Goal: Find specific page/section: Find specific page/section

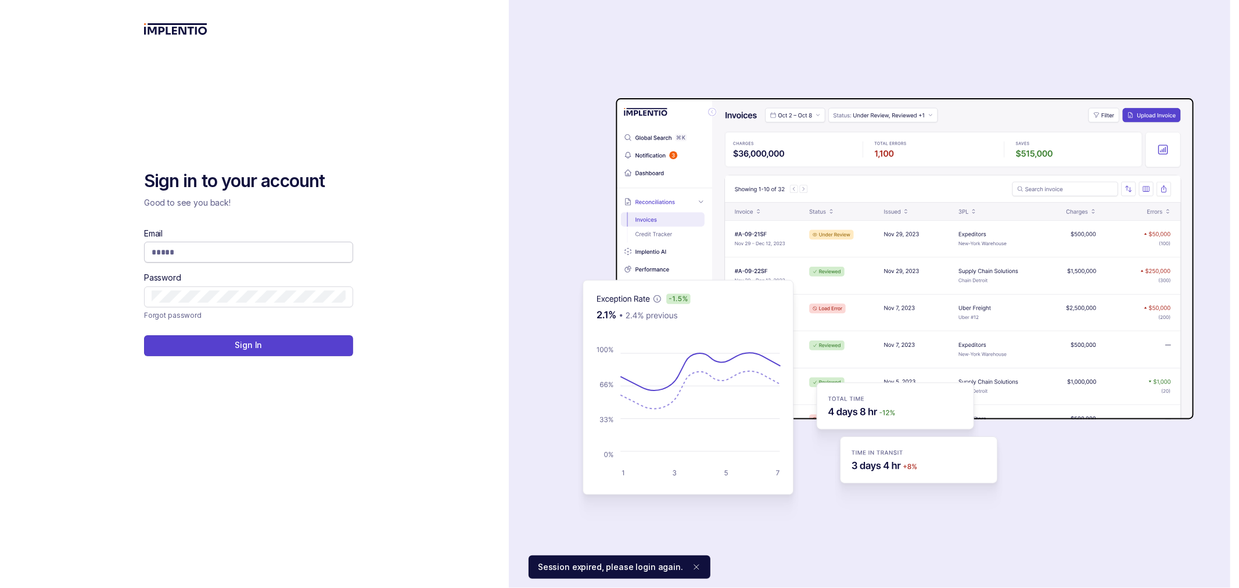
click at [152, 252] on input "Email" at bounding box center [249, 252] width 194 height 12
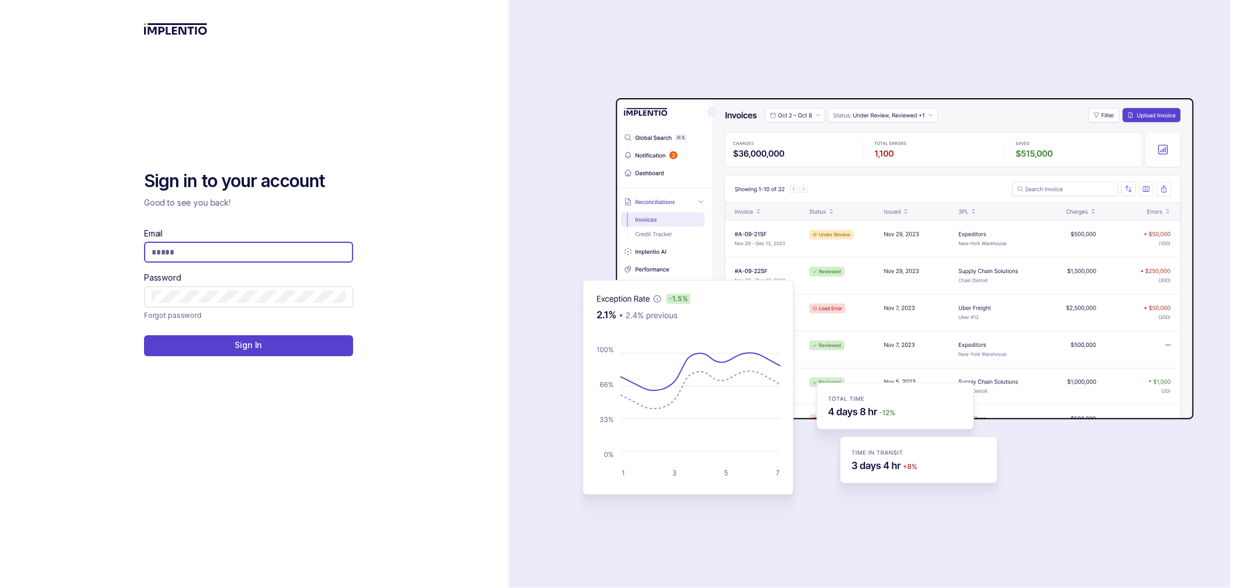
type input "**********"
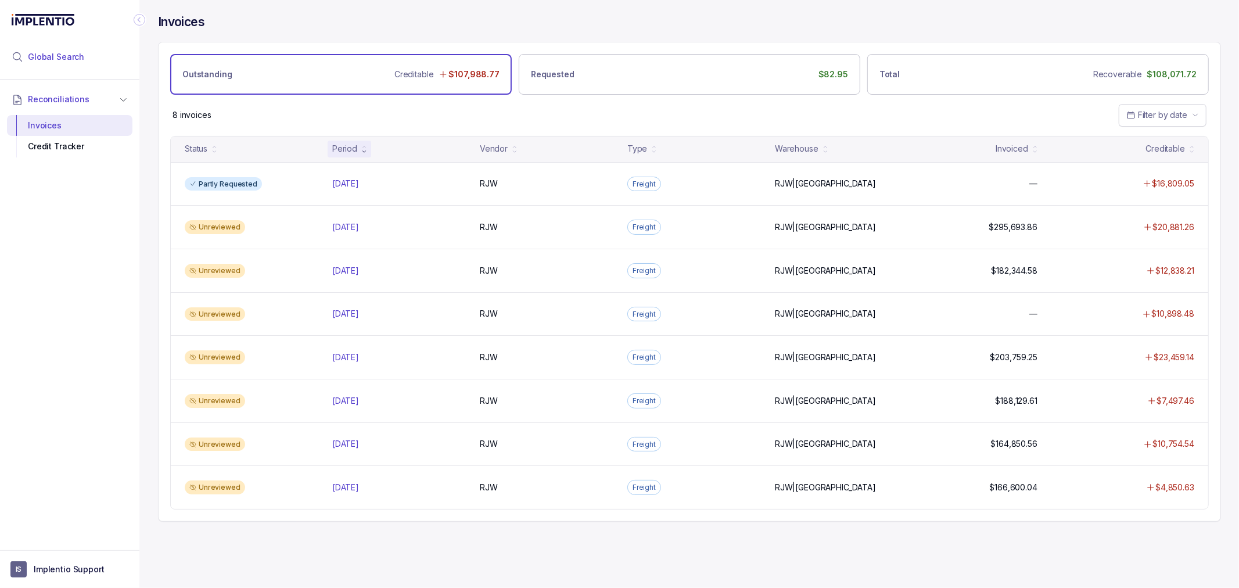
click at [74, 58] on span "Global Search" at bounding box center [56, 57] width 56 height 12
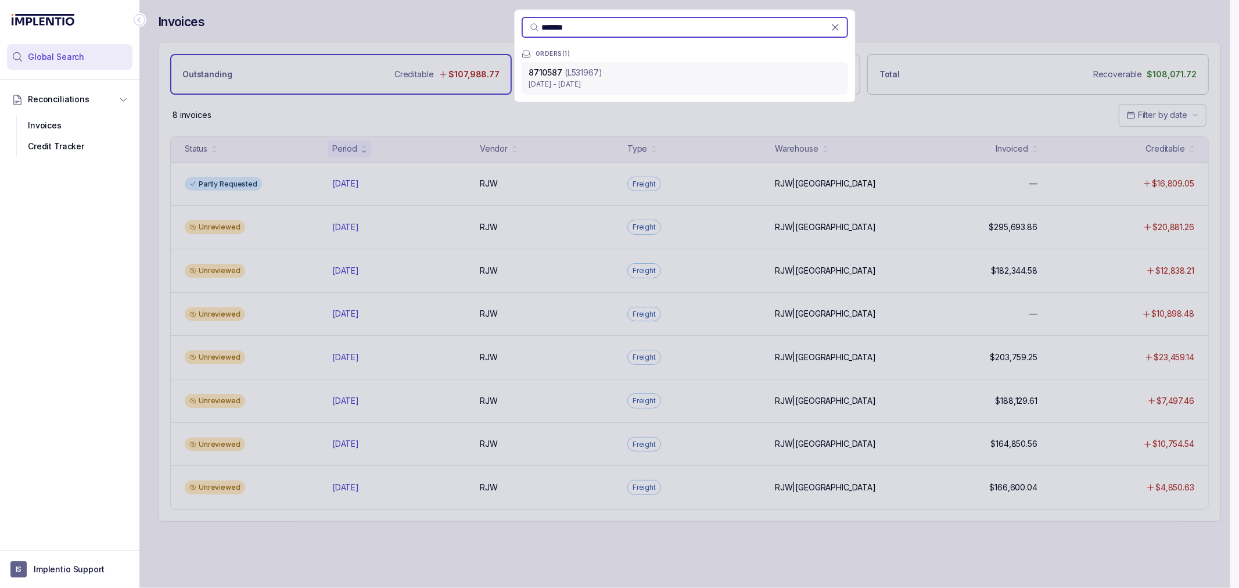
type input "*******"
click at [610, 78] on p "[DATE] - [DATE]" at bounding box center [685, 84] width 313 height 12
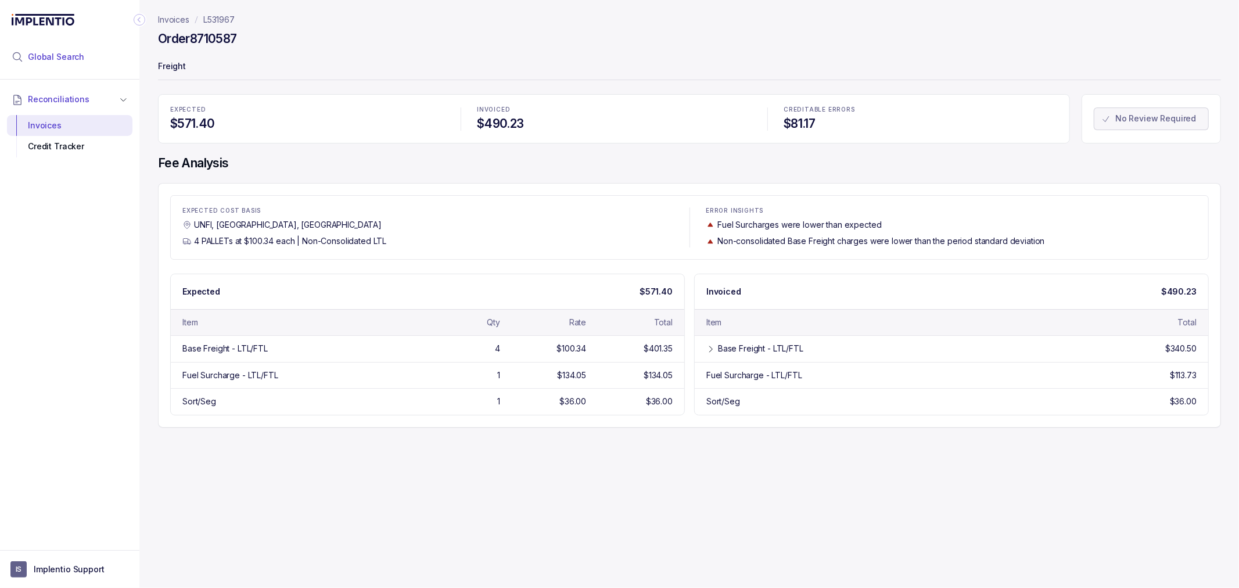
click at [74, 59] on span "Global Search" at bounding box center [56, 57] width 56 height 12
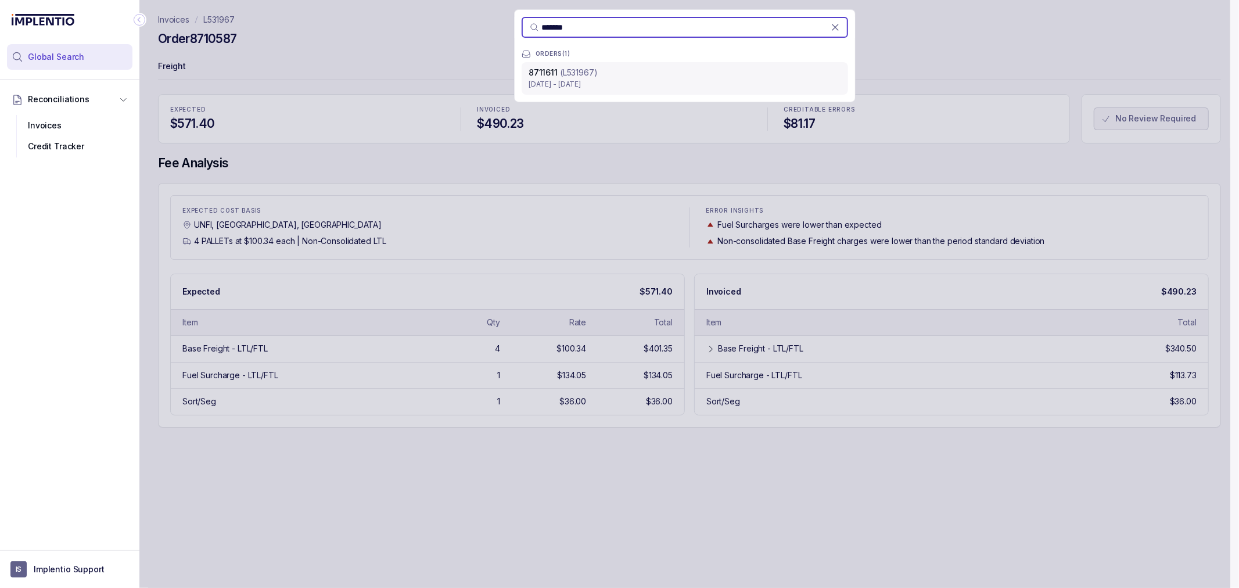
type input "*******"
click at [605, 72] on div "8711611 (L531967)" at bounding box center [685, 73] width 313 height 12
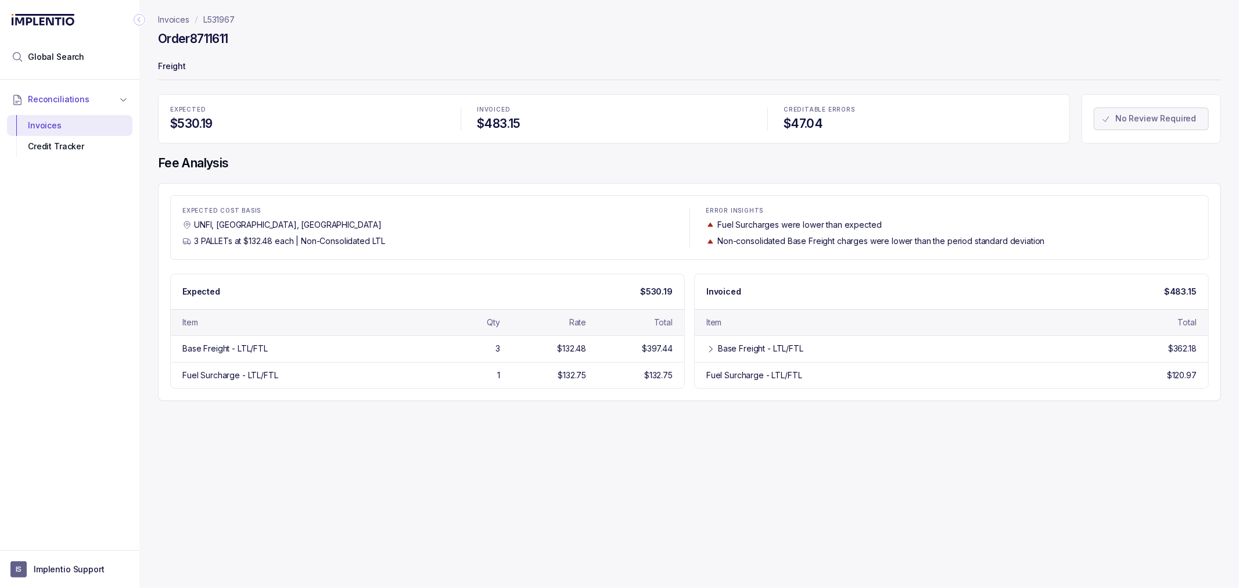
click at [605, 72] on p "Freight" at bounding box center [689, 67] width 1063 height 23
click at [426, 416] on div "Invoices L531967 Order 8711611 Freight EXPECTED $530.19 INVOICED $483.15 CREDIT…" at bounding box center [684, 294] width 1091 height 588
click at [342, 166] on h4 "Fee Analysis" at bounding box center [689, 163] width 1063 height 16
click at [333, 34] on div "Order 8711611" at bounding box center [689, 40] width 1063 height 21
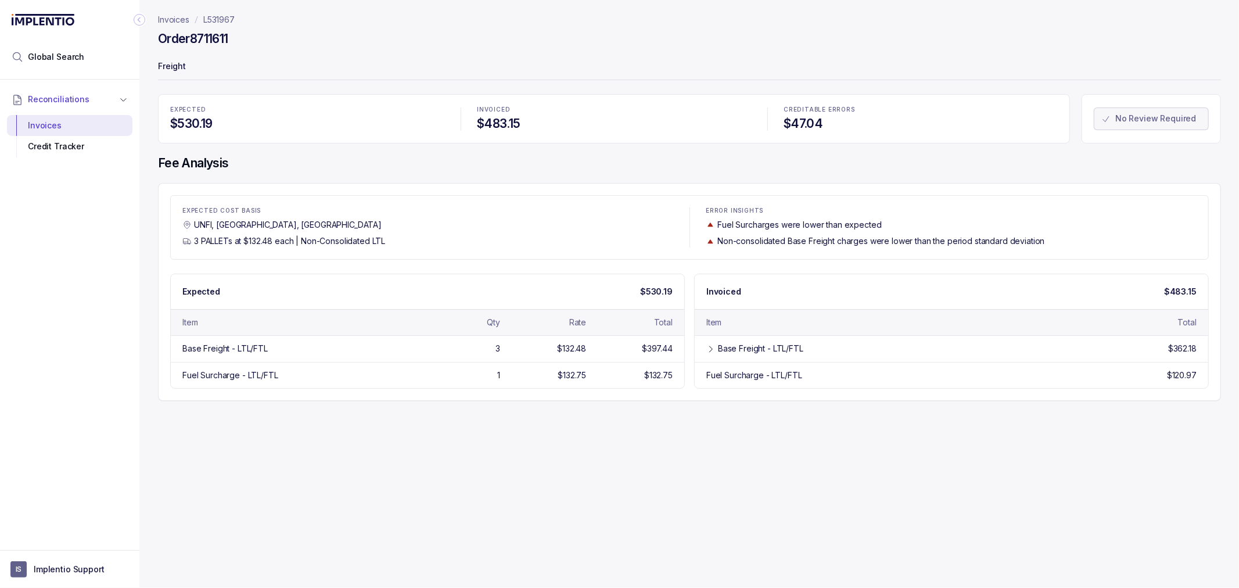
click at [333, 34] on div "Order 8711611" at bounding box center [689, 40] width 1063 height 21
click at [328, 41] on div "Order 8711611" at bounding box center [689, 40] width 1063 height 21
click at [222, 457] on div "Invoices L531967 Order 8711611 Freight EXPECTED $530.19 INVOICED $483.15 CREDIT…" at bounding box center [684, 294] width 1091 height 588
drag, startPoint x: 70, startPoint y: 56, endPoint x: 89, endPoint y: 56, distance: 19.2
click at [70, 56] on span "Global Search" at bounding box center [56, 57] width 56 height 12
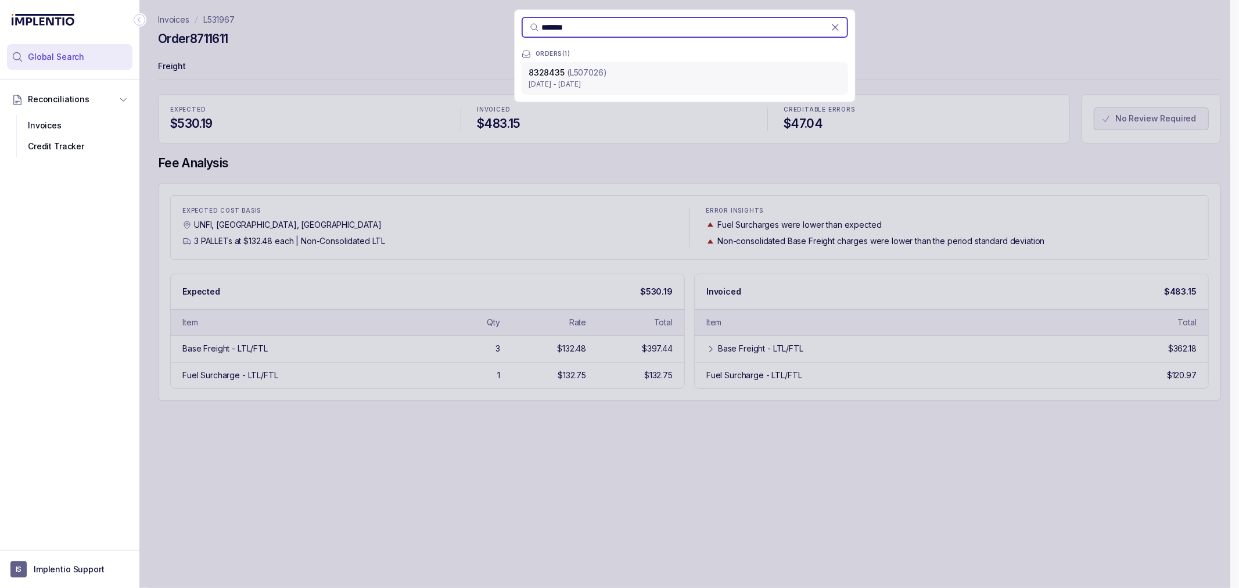
type input "*******"
click at [618, 73] on div "8328435 (L507026)" at bounding box center [685, 73] width 313 height 12
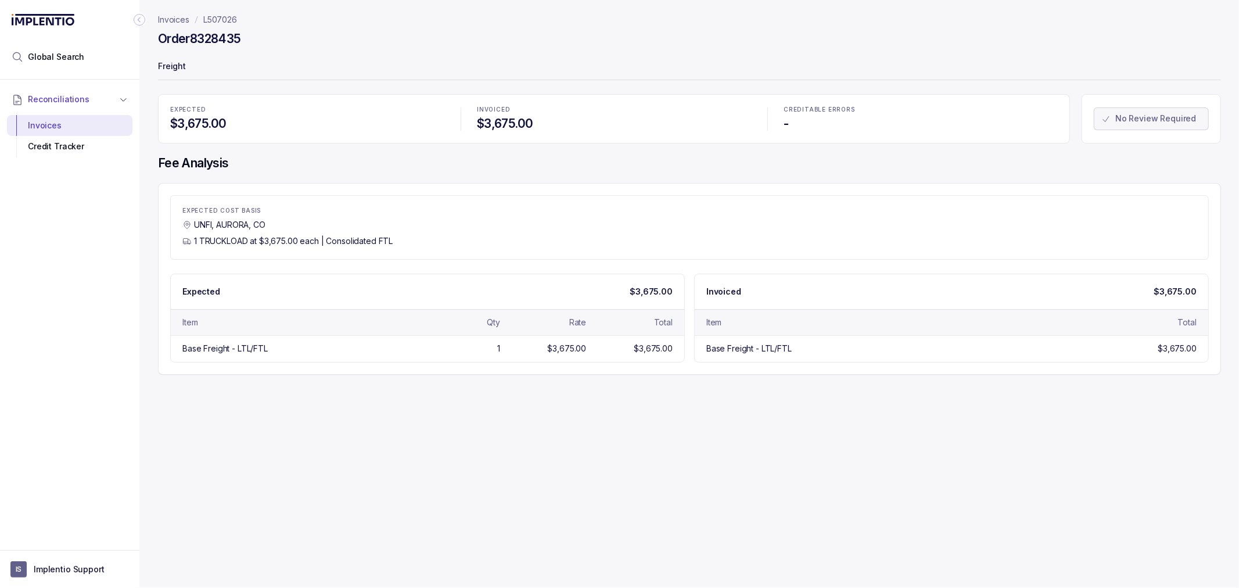
click at [229, 469] on div "Invoices L507026 Order 8328435 Freight EXPECTED $3,675.00 INVOICED $3,675.00 CR…" at bounding box center [684, 294] width 1091 height 588
click at [318, 475] on div "Invoices L507026 Order 8328435 Freight EXPECTED $3,675.00 INVOICED $3,675.00 CR…" at bounding box center [684, 294] width 1091 height 588
